Goal: Use online tool/utility: Utilize a website feature to perform a specific function

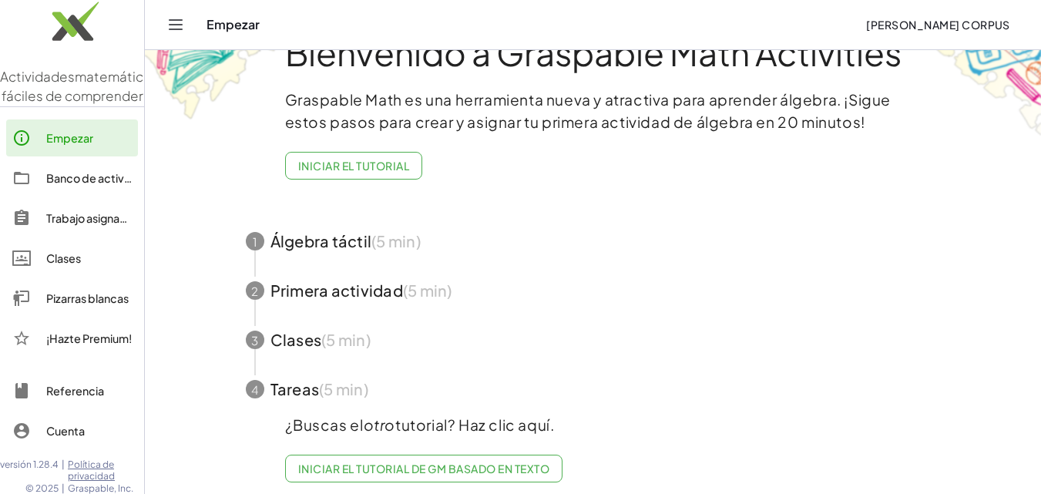
scroll to position [71, 0]
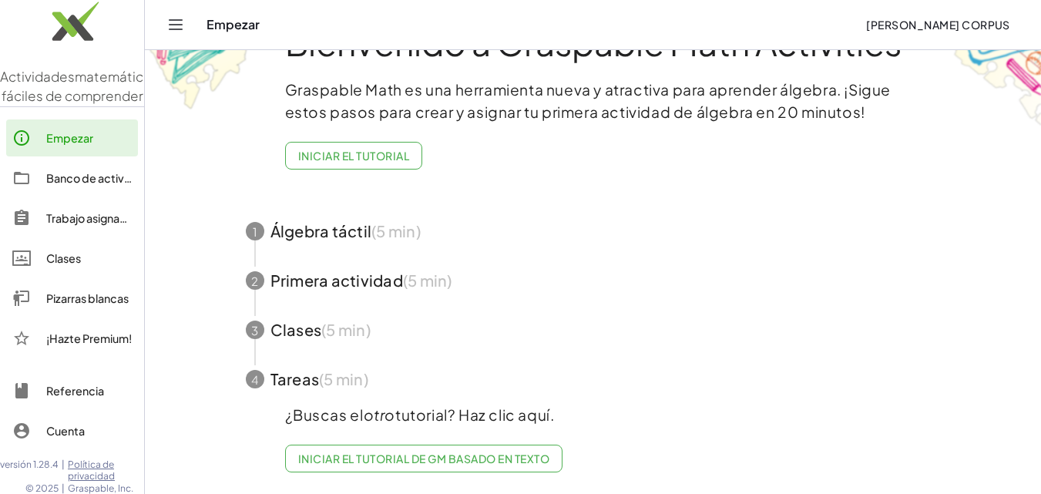
click at [72, 305] on font "Pizarras blancas" at bounding box center [87, 298] width 82 height 14
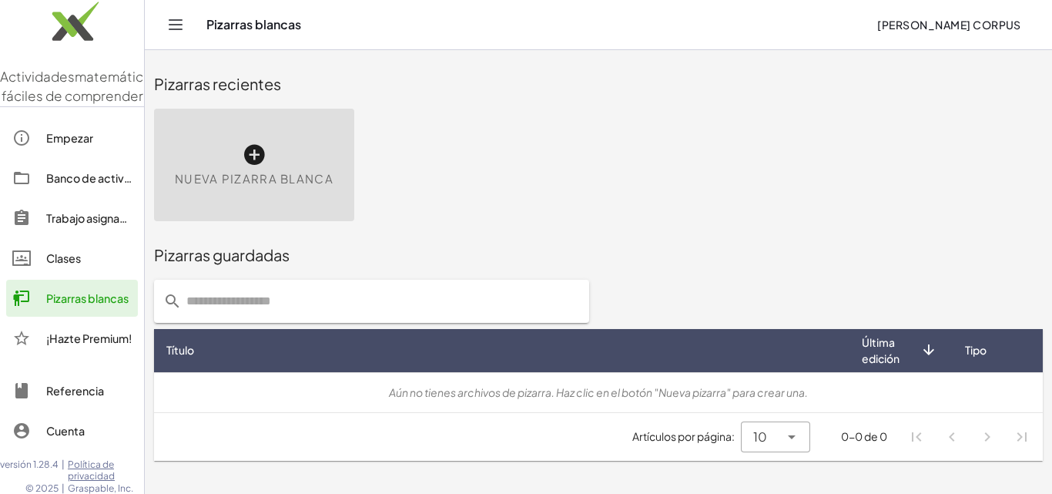
click at [274, 167] on div "Nueva pizarra blanca" at bounding box center [254, 165] width 200 height 112
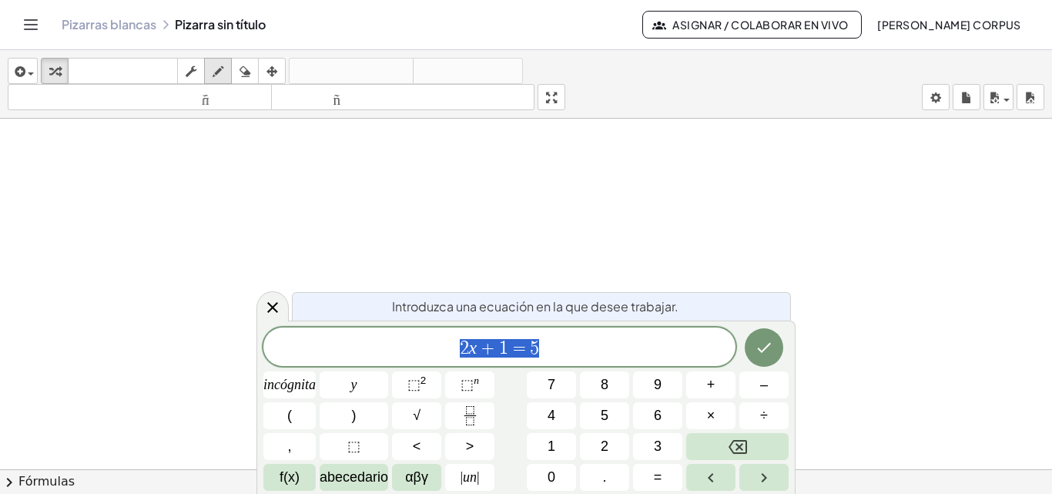
click at [223, 69] on icon "button" at bounding box center [218, 71] width 11 height 18
